Goal: Task Accomplishment & Management: Use online tool/utility

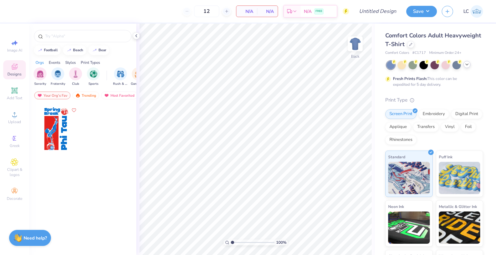
click at [467, 67] on div at bounding box center [466, 64] width 7 height 7
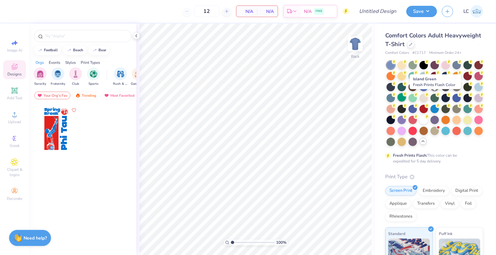
click at [406, 96] on div at bounding box center [401, 97] width 8 height 8
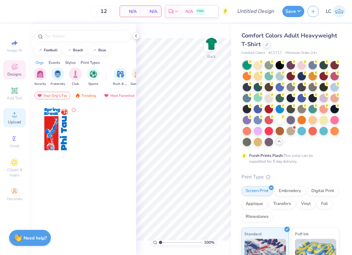
click at [15, 115] on icon at bounding box center [15, 115] width 8 height 8
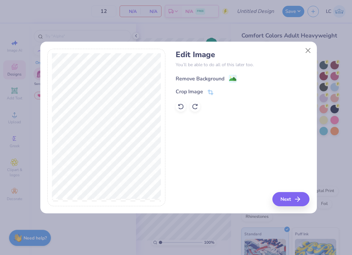
click at [202, 80] on div "Remove Background" at bounding box center [200, 79] width 49 height 8
click at [310, 49] on button "Close" at bounding box center [308, 50] width 12 height 12
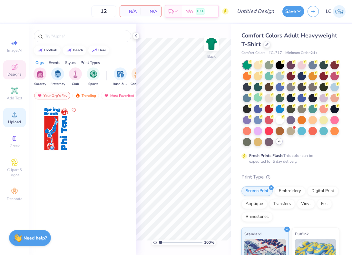
click at [17, 114] on icon at bounding box center [15, 115] width 8 height 8
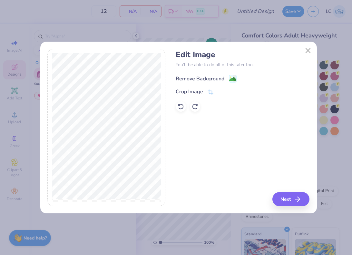
click at [219, 78] on div "Remove Background" at bounding box center [200, 79] width 49 height 8
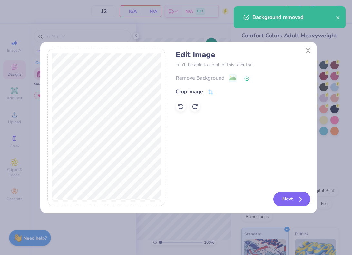
click at [291, 206] on button "Next" at bounding box center [292, 199] width 37 height 14
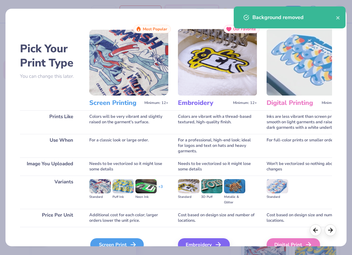
click at [110, 243] on div "Screen Print" at bounding box center [117, 244] width 54 height 13
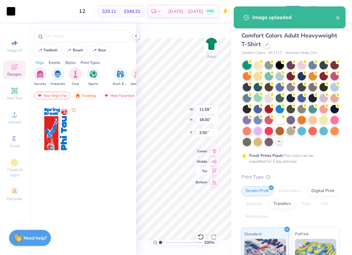
type input "7.04"
type input "10.93"
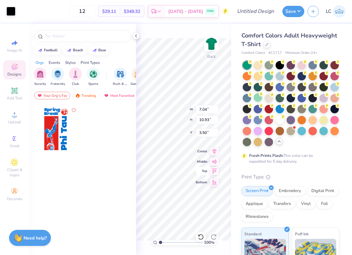
type input "3.04"
type input "4.71"
type input "13.51"
click at [140, 33] on div "100 % Back" at bounding box center [183, 139] width 95 height 231
click at [135, 36] on icon at bounding box center [136, 35] width 5 height 5
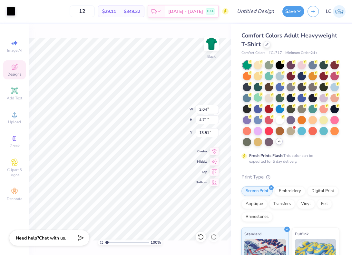
type input "13.82"
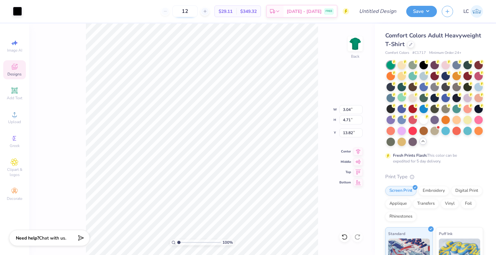
drag, startPoint x: 204, startPoint y: 10, endPoint x: 194, endPoint y: 11, distance: 10.4
click at [194, 11] on input "12" at bounding box center [184, 11] width 25 height 12
type input "24"
type input "2.94"
type input "4.57"
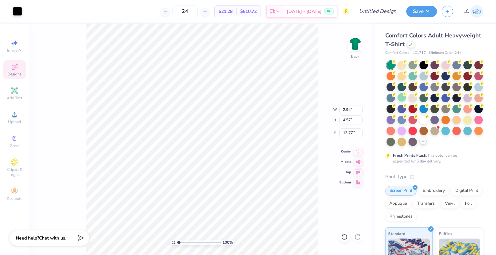
type input "13.72"
click at [372, 12] on input "Design Title" at bounding box center [386, 11] width 32 height 13
click at [372, 12] on input "Th" at bounding box center [386, 11] width 32 height 13
type input "Theta Bar Crawl"
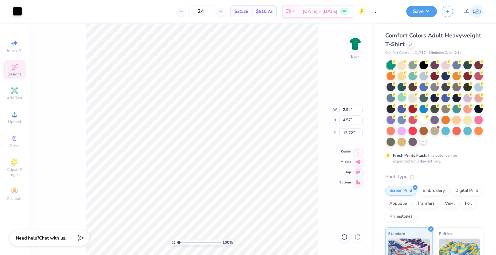
click at [343, 43] on div "100 % Back W 2.94 2.94 " H 4.57 4.57 " Y 13.72 13.72 " Center Middle Top Bottom" at bounding box center [202, 140] width 346 height 232
click at [18, 13] on div at bounding box center [17, 10] width 9 height 9
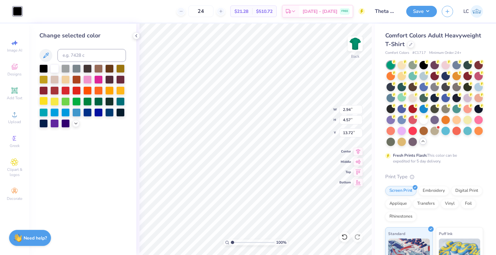
click at [44, 100] on div at bounding box center [43, 101] width 8 height 8
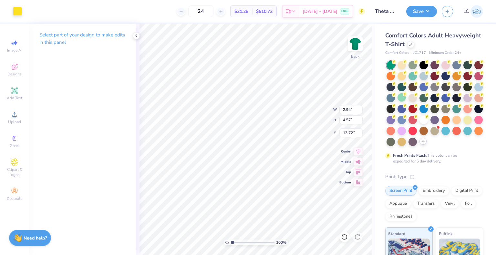
type input "5.42"
type input "1.92"
type input "2.98"
type input "5.35"
type input "4.49"
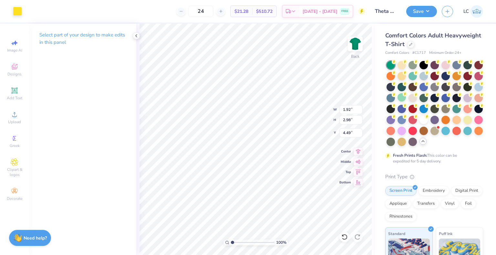
type input "1.60"
type input "2.49"
type input "4.85"
click at [478, 13] on img at bounding box center [476, 11] width 13 height 13
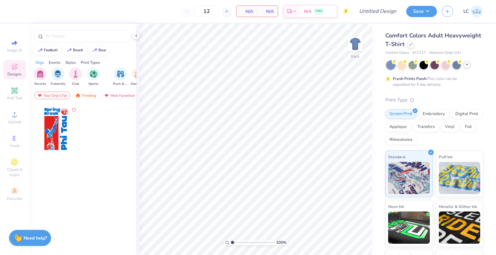
click at [469, 65] on icon at bounding box center [466, 64] width 5 height 5
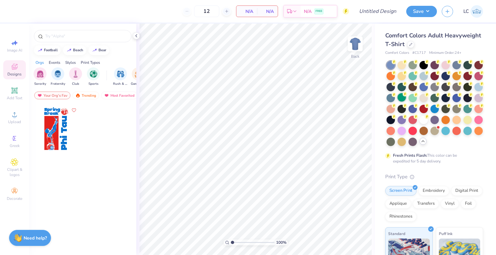
click at [406, 99] on div at bounding box center [401, 97] width 8 height 8
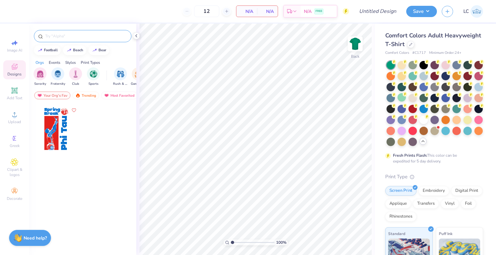
click at [57, 34] on input "text" at bounding box center [86, 36] width 83 height 6
type input "masters"
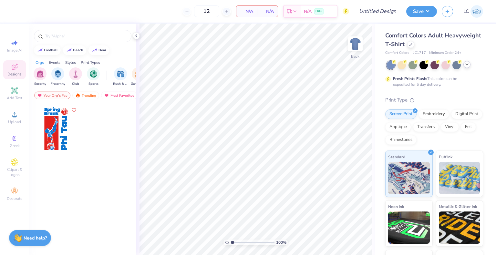
click at [467, 66] on icon at bounding box center [466, 64] width 5 height 5
